Goal: Find specific page/section: Find specific page/section

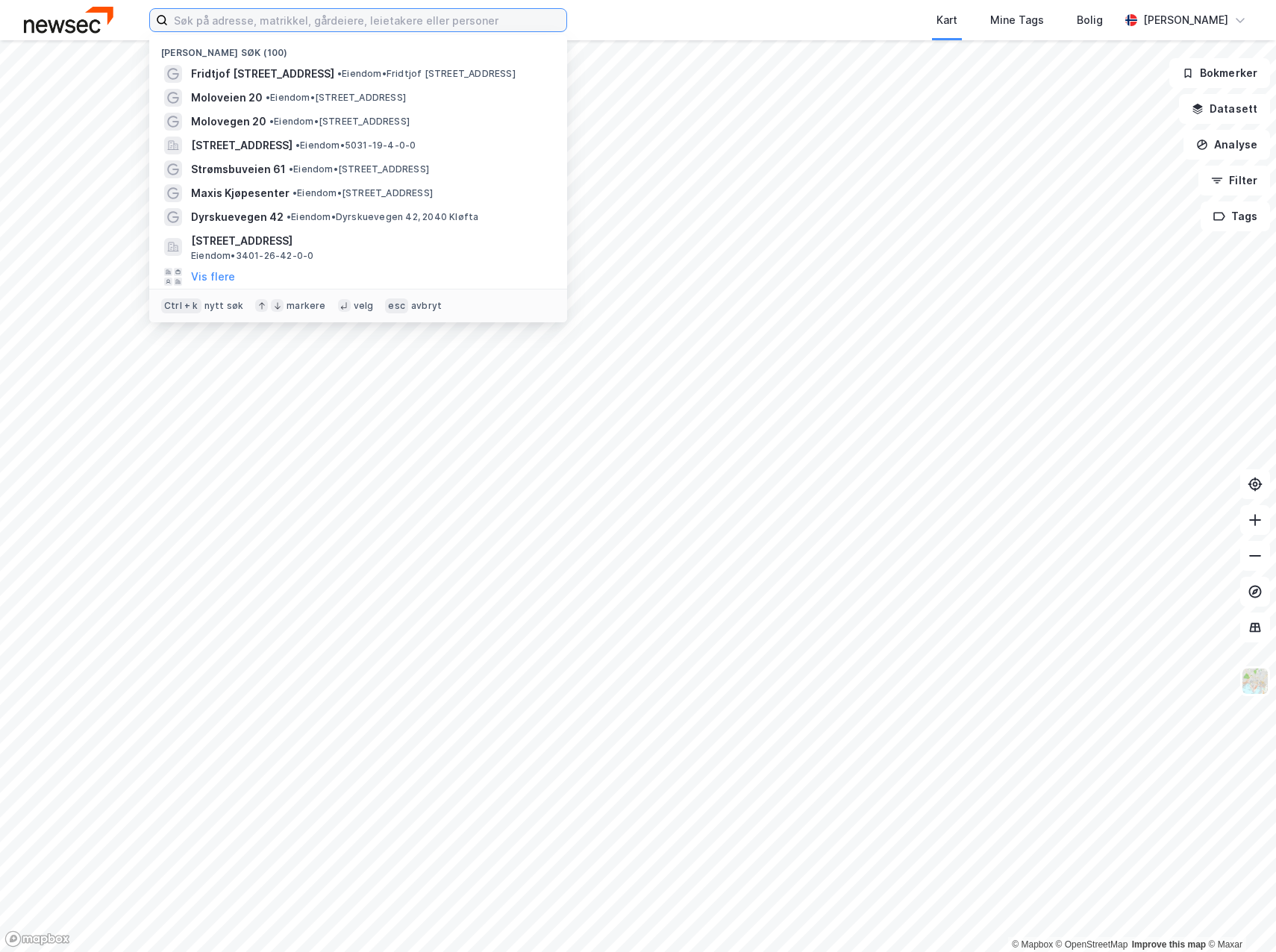
click at [237, 18] on input at bounding box center [367, 20] width 398 height 23
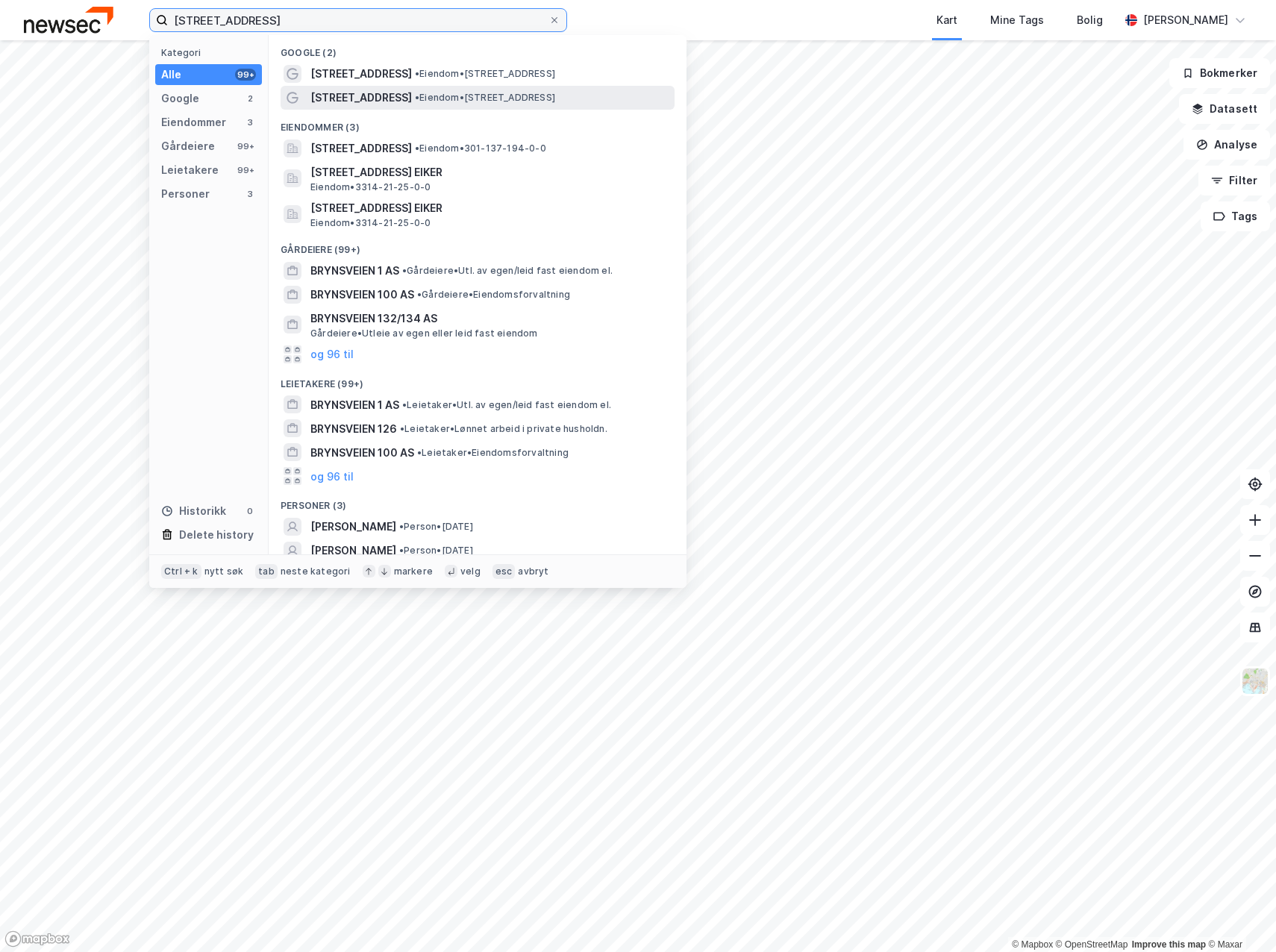
type input "[STREET_ADDRESS]"
click at [344, 96] on span "[STREET_ADDRESS]" at bounding box center [361, 98] width 102 height 18
